Goal: Task Accomplishment & Management: Manage account settings

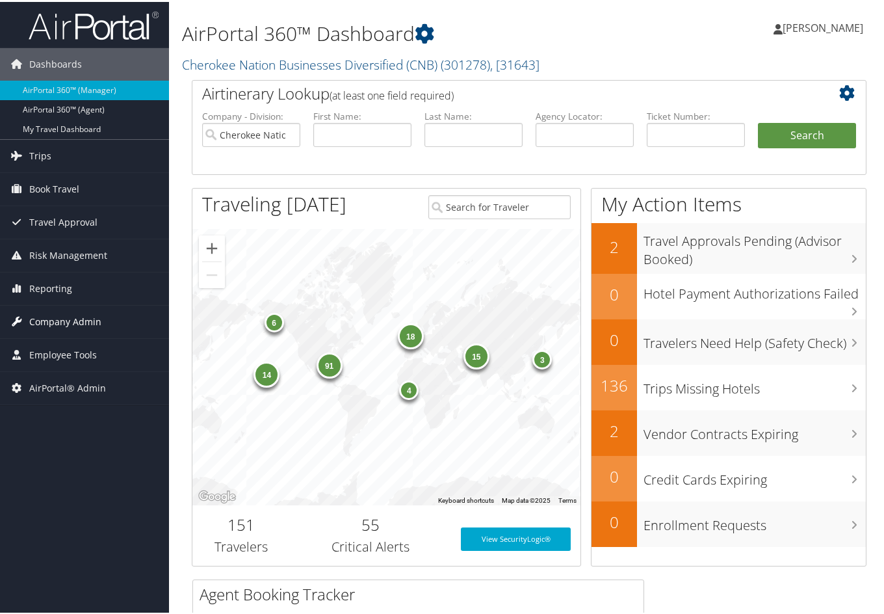
click at [61, 317] on span "Company Admin" at bounding box center [65, 320] width 72 height 33
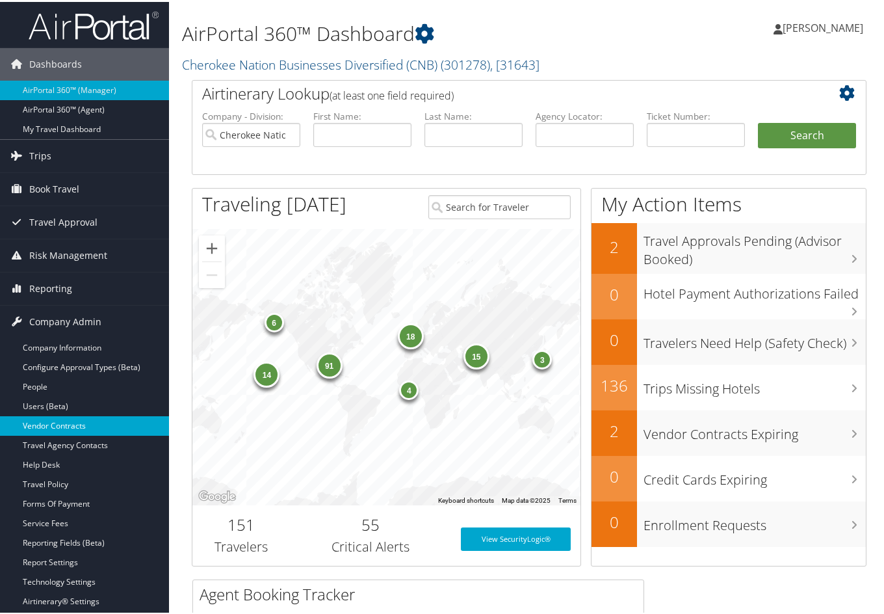
click at [62, 426] on link "Vendor Contracts" at bounding box center [84, 424] width 169 height 20
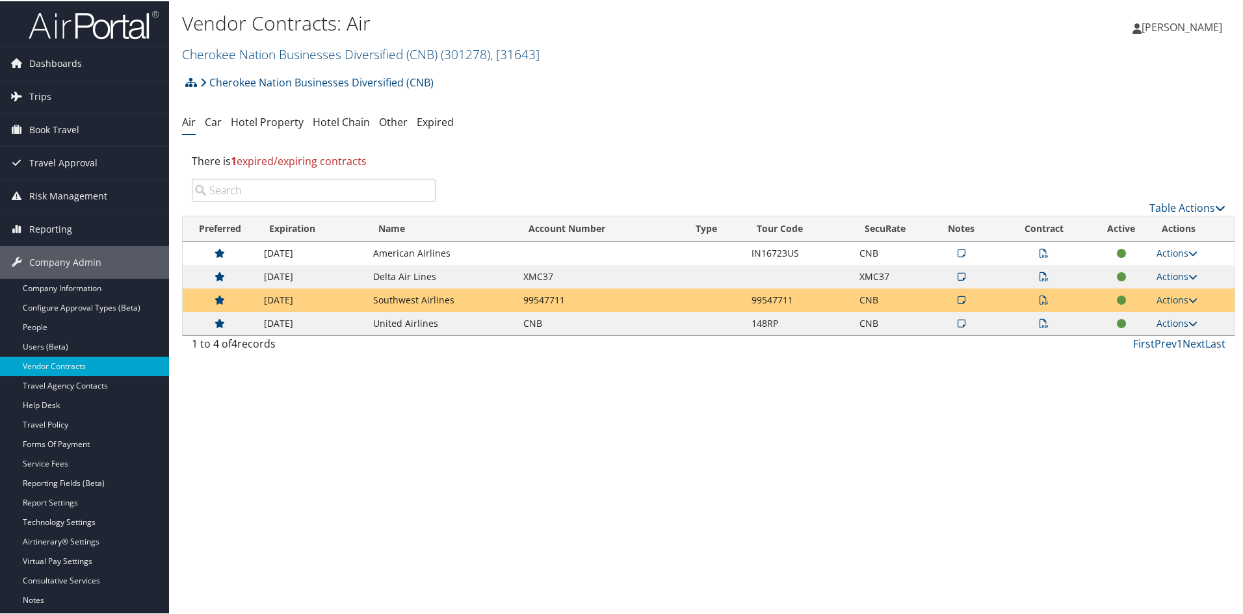
click at [883, 324] on icon at bounding box center [1043, 322] width 9 height 9
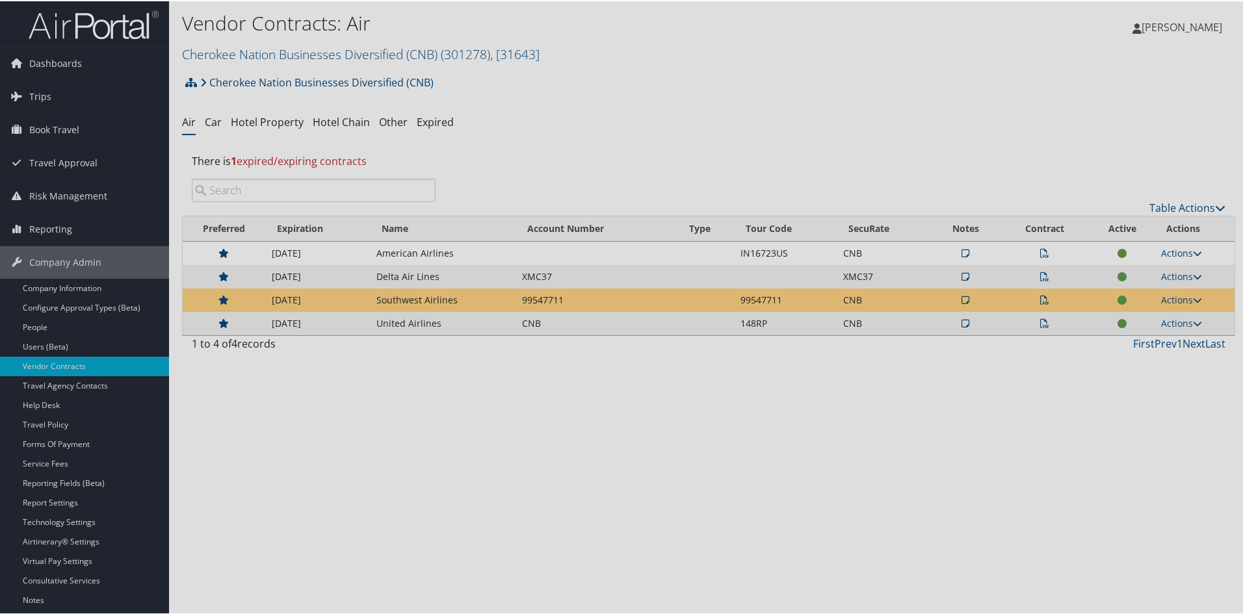
click at [883, 324] on div at bounding box center [624, 307] width 1248 height 614
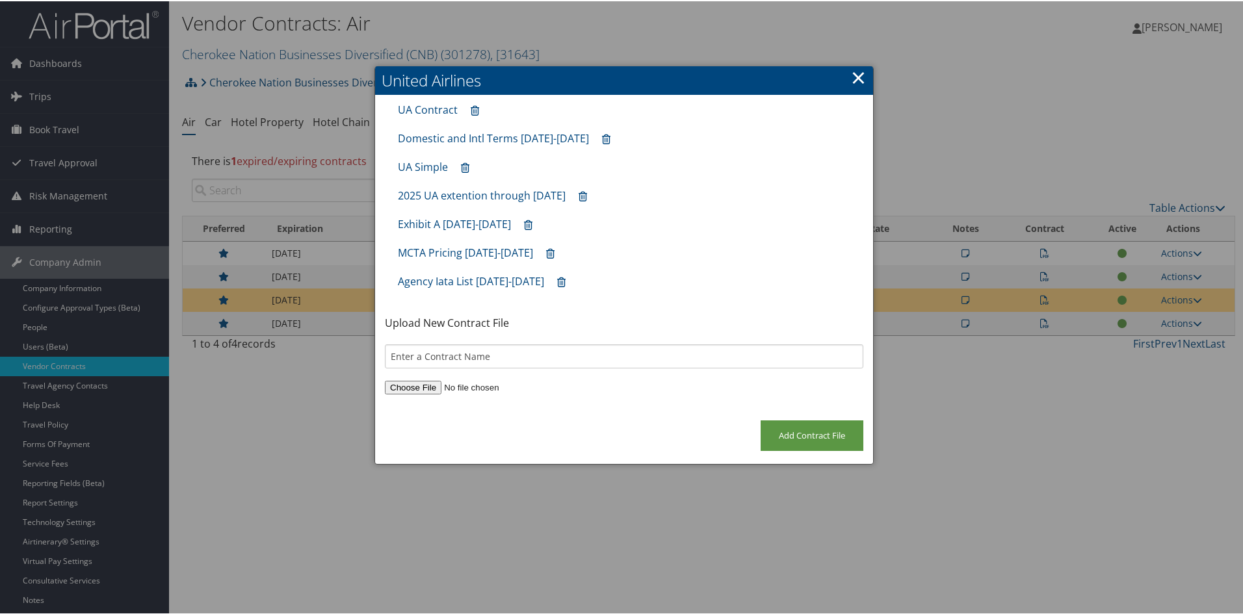
click at [857, 79] on link "×" at bounding box center [858, 76] width 15 height 26
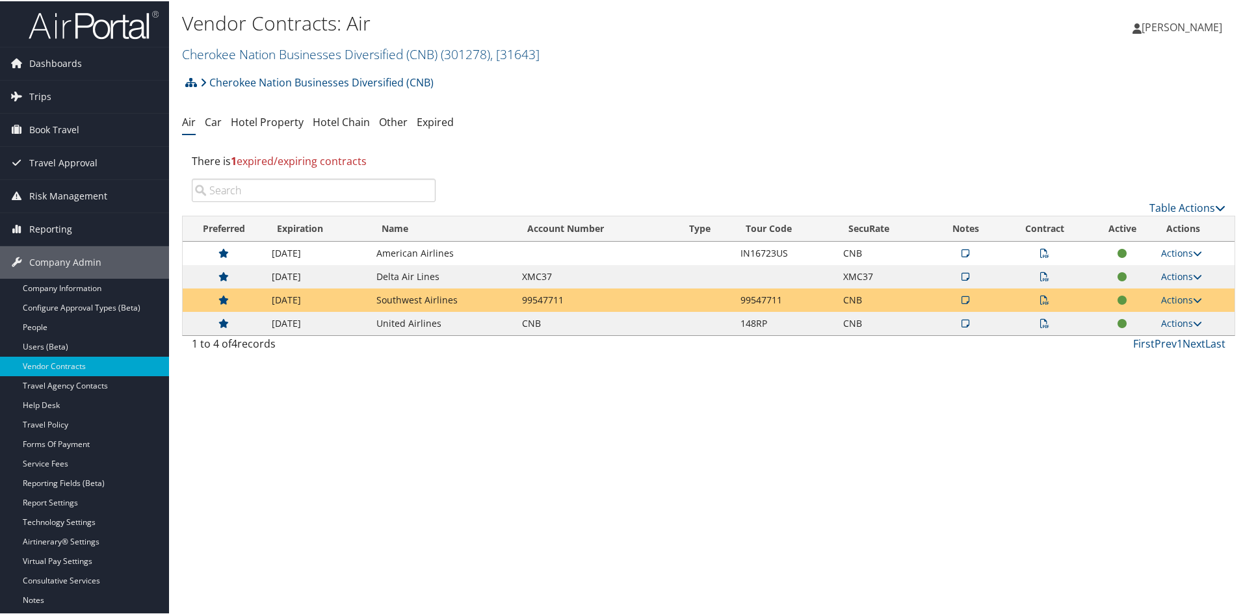
click at [883, 324] on icon at bounding box center [1044, 322] width 9 height 9
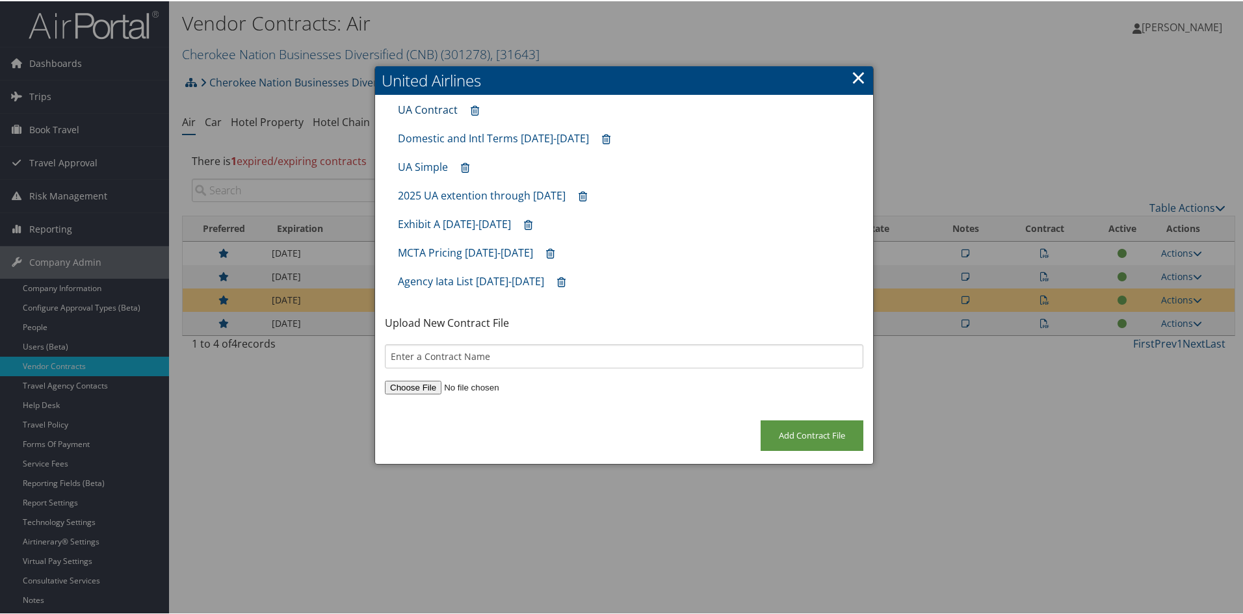
click at [443, 108] on link "UA Contract" at bounding box center [428, 108] width 60 height 14
click at [467, 222] on link "Exhibit A May 2025-April 2027" at bounding box center [454, 223] width 113 height 14
click at [856, 69] on link "×" at bounding box center [858, 76] width 15 height 26
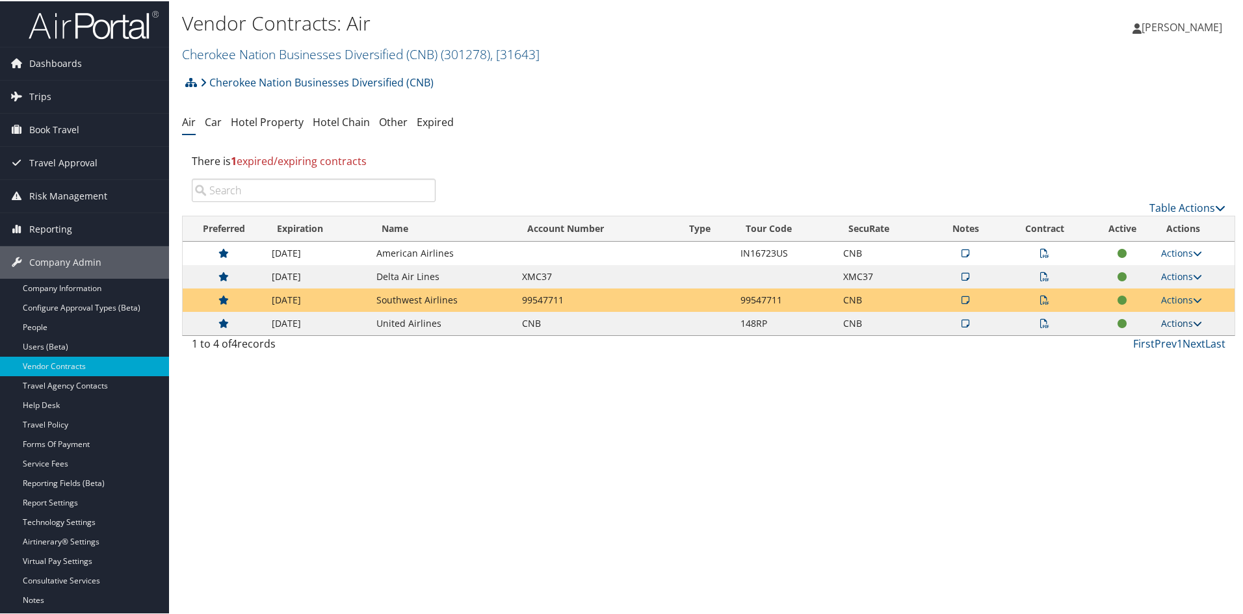
click at [883, 321] on icon at bounding box center [1197, 322] width 9 height 9
click at [883, 381] on link "Edit Contract" at bounding box center [1151, 385] width 86 height 22
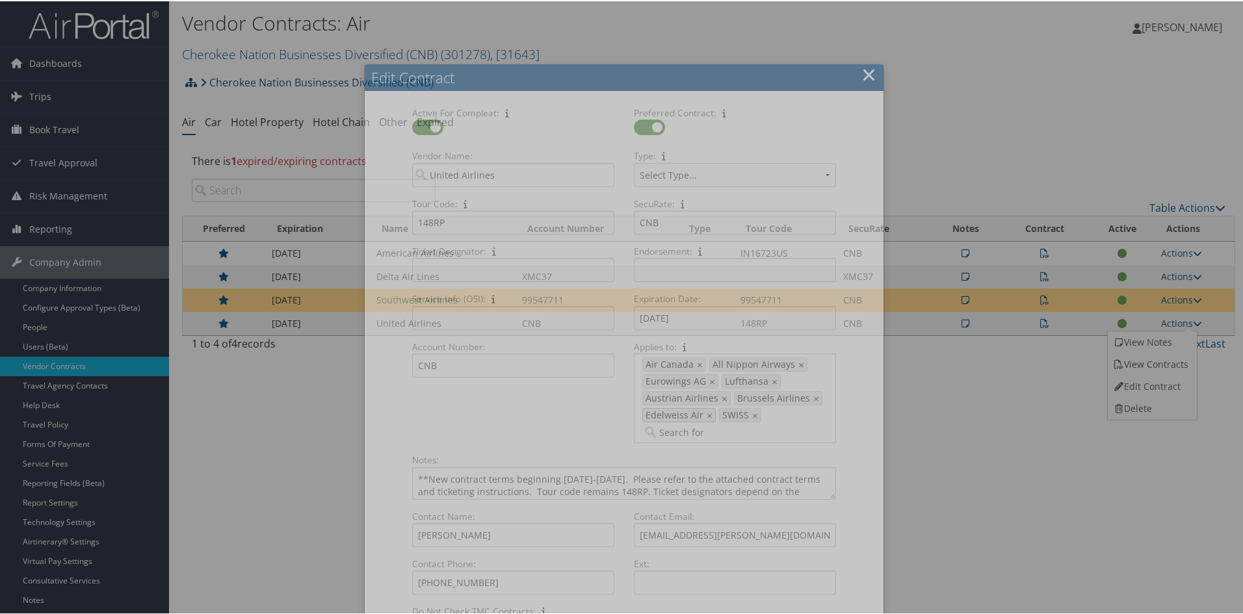
select select "[object Object]"
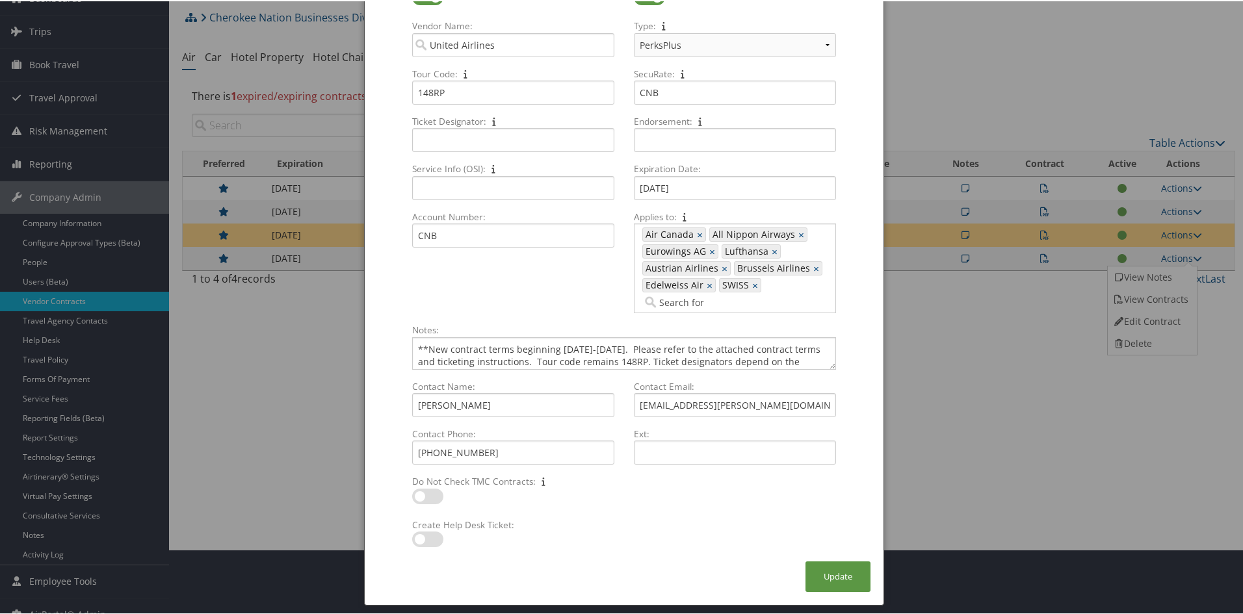
click at [837, 322] on div "Active For Compleat: Multiple values The selected items contain different value…" at bounding box center [623, 267] width 443 height 585
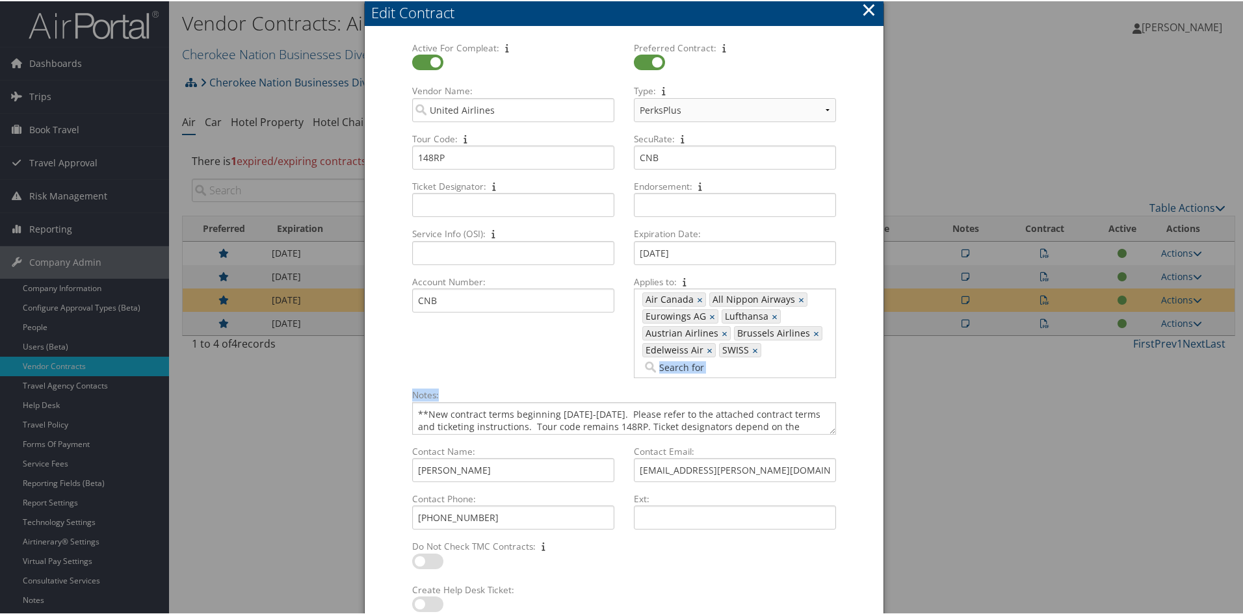
click at [867, 4] on button "×" at bounding box center [868, 8] width 15 height 26
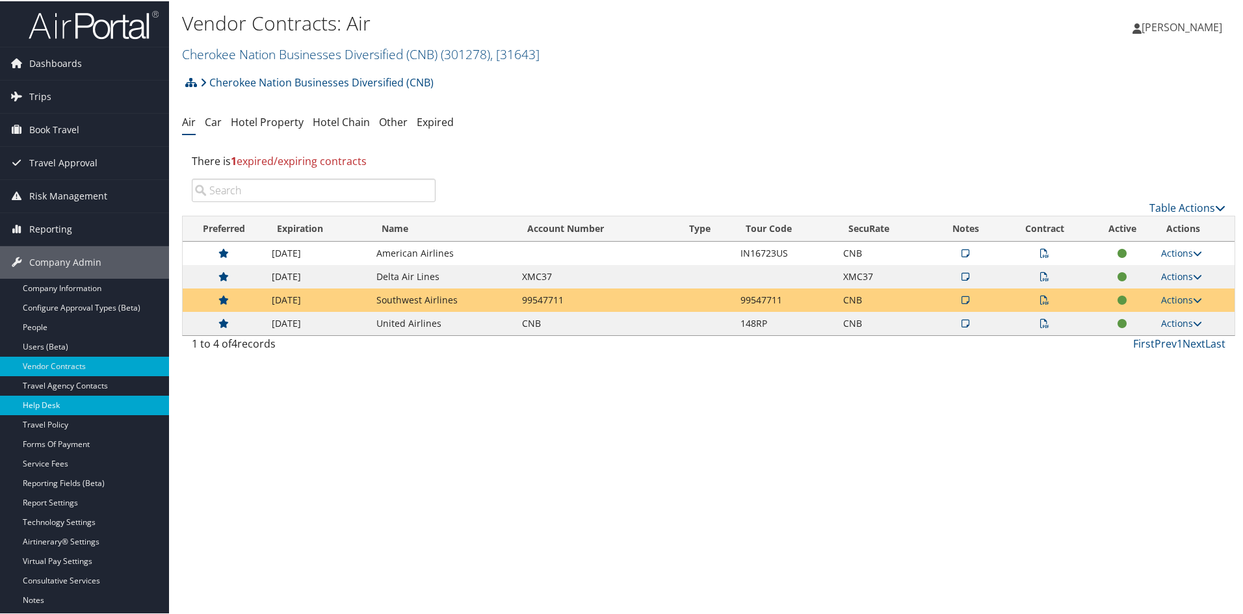
click at [47, 406] on link "Help Desk" at bounding box center [84, 405] width 169 height 20
